Goal: Communication & Community: Answer question/provide support

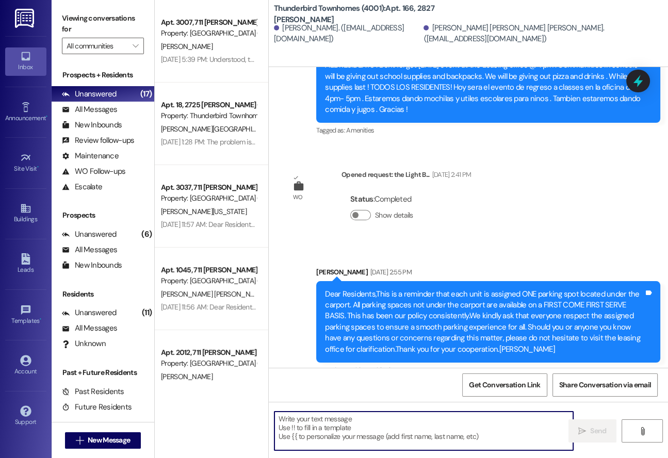
scroll to position [20420, 0]
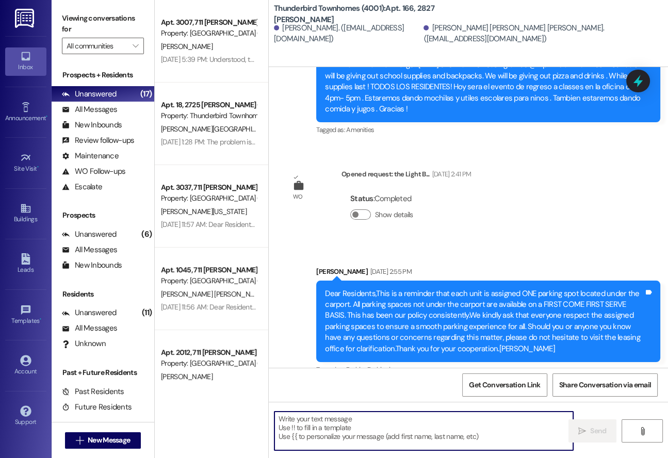
click at [324, 435] on textarea at bounding box center [423, 430] width 298 height 39
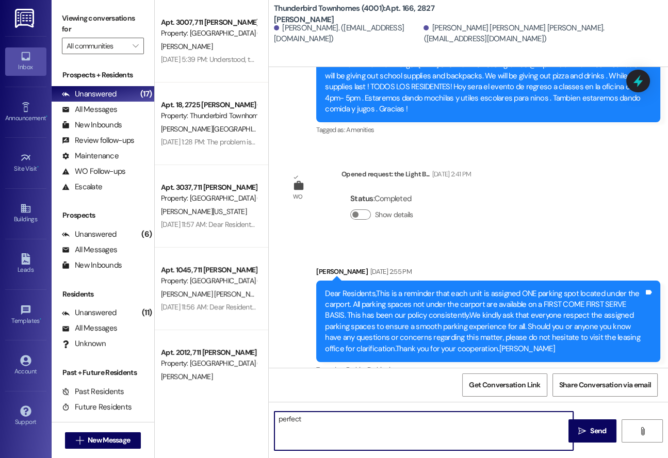
type textarea "perfecto"
type textarea "Perfecto gracias"
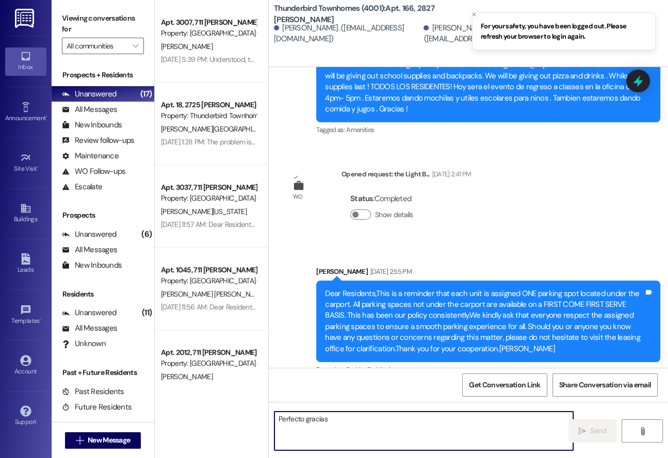
click at [412, 430] on textarea "Perfecto gracias" at bounding box center [423, 430] width 298 height 39
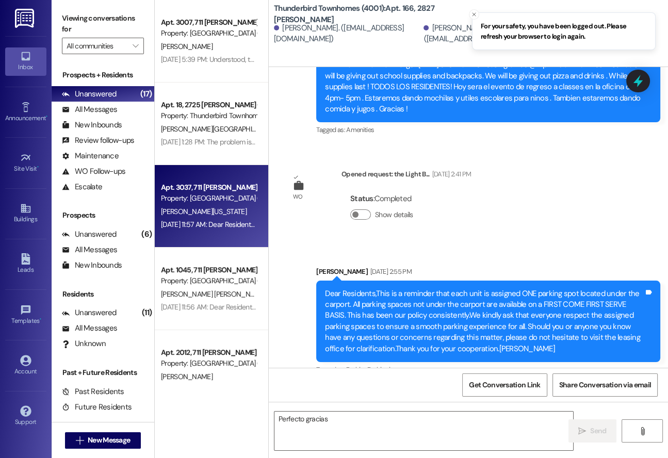
drag, startPoint x: 291, startPoint y: 103, endPoint x: 242, endPoint y: 195, distance: 104.7
click at [290, 243] on div "Announcement, sent via SMS [PERSON_NAME] [DATE] 2:55 PM Dear Residents,This is …" at bounding box center [468, 355] width 399 height 225
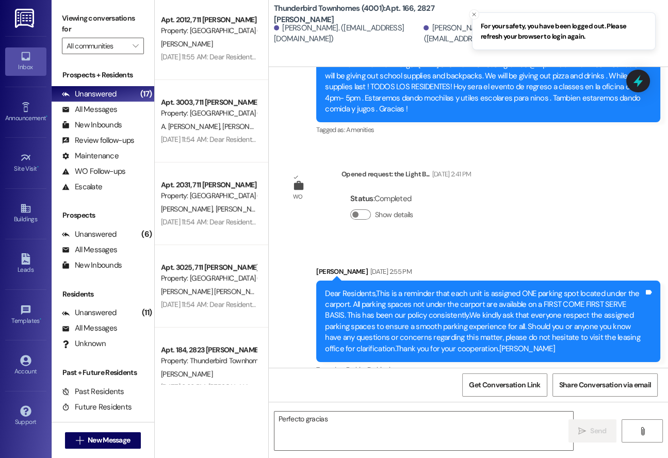
scroll to position [211, 0]
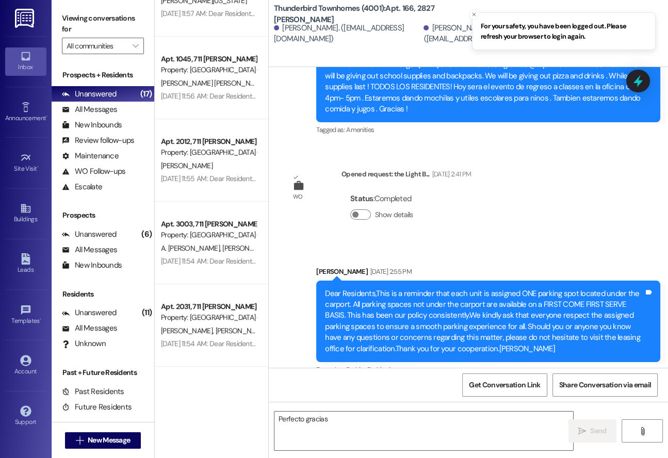
click at [306, 275] on div "Announcement, sent via SMS [PERSON_NAME] [DATE] 2:55 PM Dear Residents,This is …" at bounding box center [468, 355] width 399 height 225
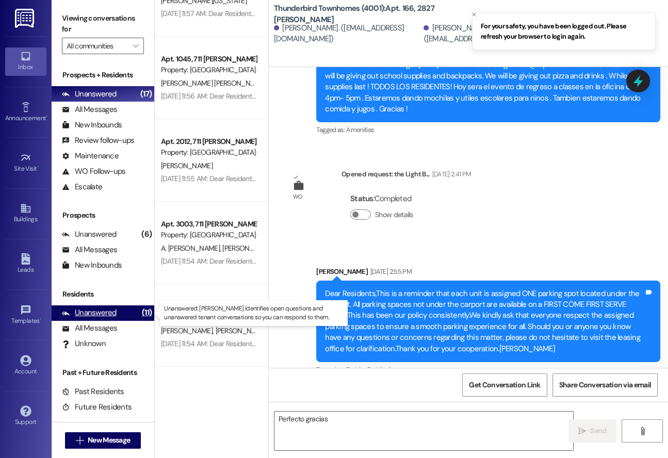
click at [94, 316] on div "Unanswered" at bounding box center [89, 312] width 55 height 11
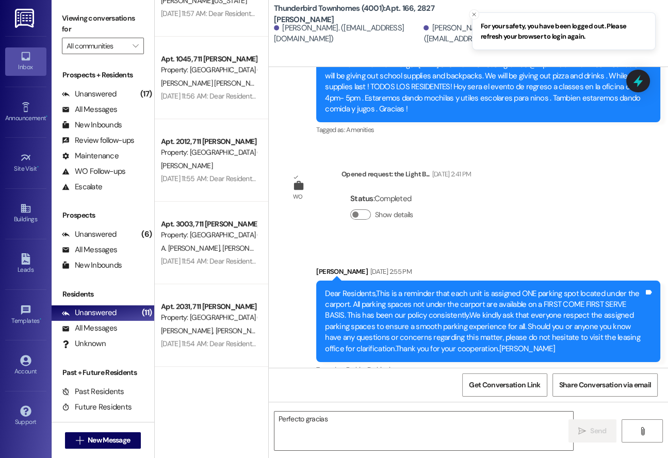
click at [288, 243] on div "Announcement, sent via SMS [PERSON_NAME] [DATE] 2:55 PM Dear Residents,This is …" at bounding box center [468, 355] width 399 height 225
